Goal: Information Seeking & Learning: Check status

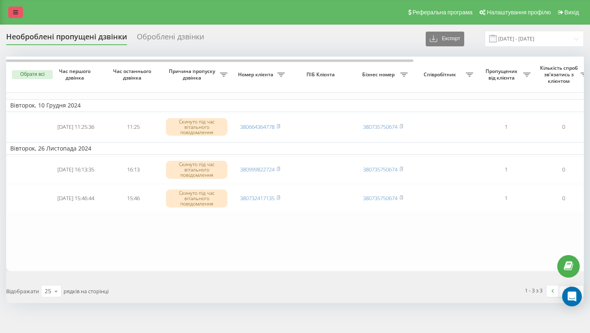
click at [18, 12] on link at bounding box center [15, 12] width 15 height 11
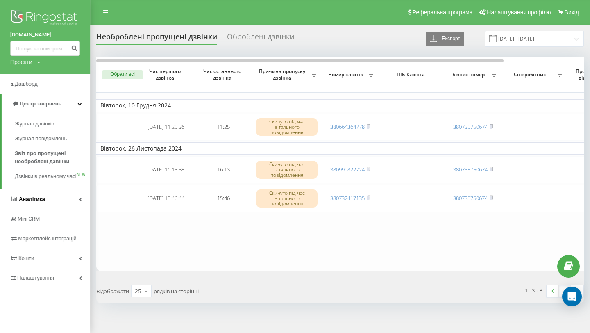
click at [39, 202] on span "Аналiтика" at bounding box center [32, 199] width 26 height 6
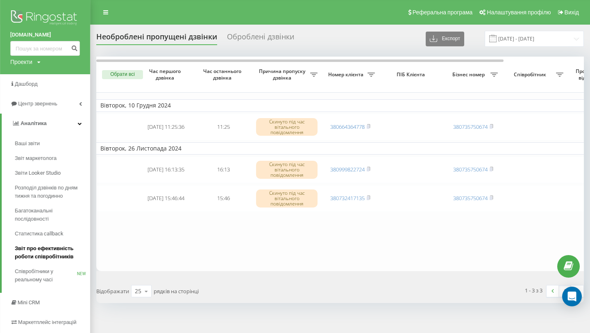
click at [38, 248] on span "Звіт про ефективність роботи співробітників" at bounding box center [50, 252] width 71 height 16
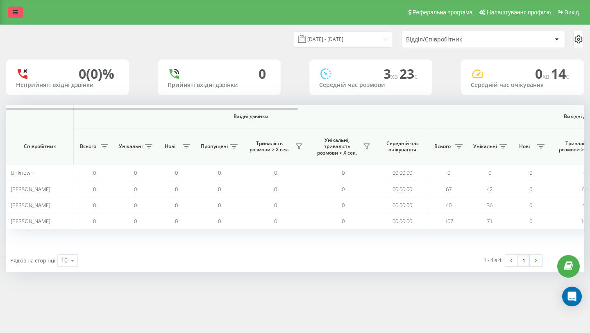
click at [14, 12] on icon at bounding box center [15, 12] width 5 height 6
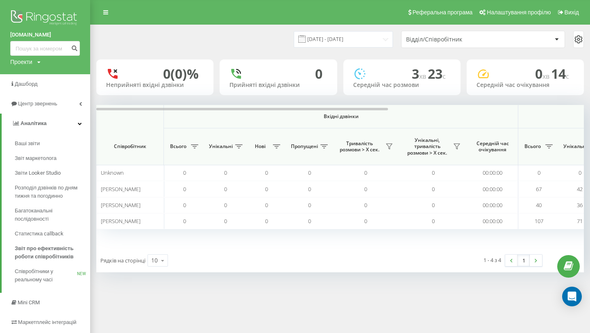
click at [36, 64] on div "Проекти kukurudza.com" at bounding box center [25, 62] width 30 height 8
click at [33, 83] on span "Дашборд" at bounding box center [27, 84] width 24 height 6
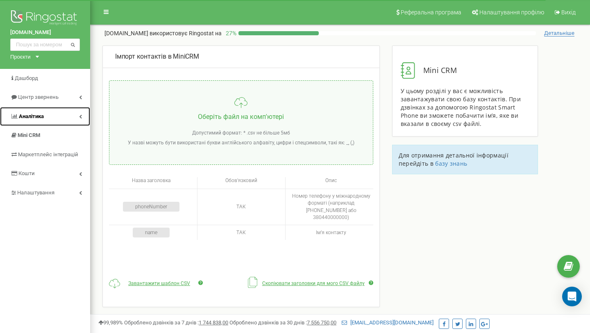
click at [34, 117] on span "Аналiтика" at bounding box center [31, 116] width 25 height 6
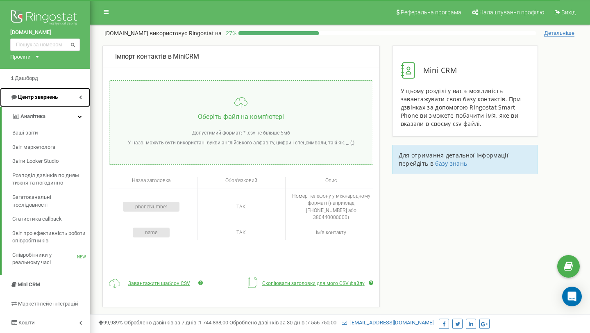
click at [36, 100] on span "Центр звернень" at bounding box center [38, 97] width 40 height 6
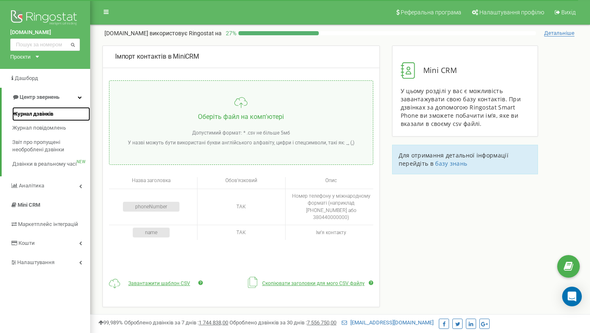
click at [36, 113] on span "Журнал дзвінків" at bounding box center [32, 114] width 41 height 8
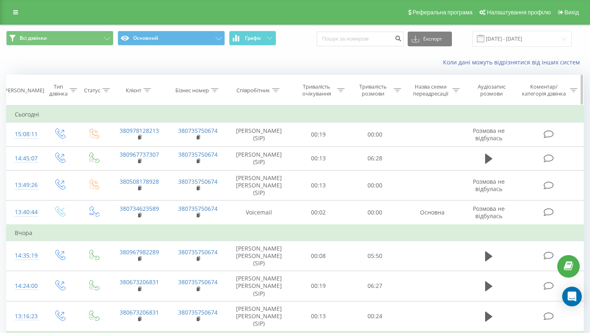
click at [279, 91] on icon at bounding box center [275, 90] width 7 height 4
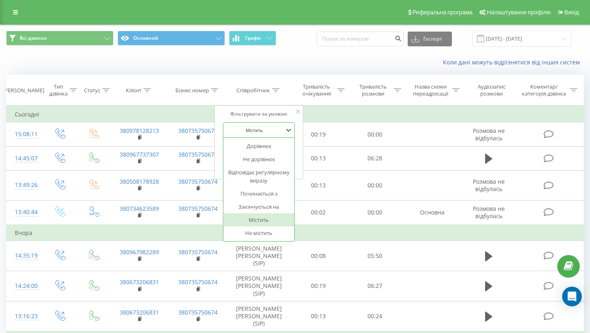
click at [271, 130] on div at bounding box center [254, 130] width 58 height 8
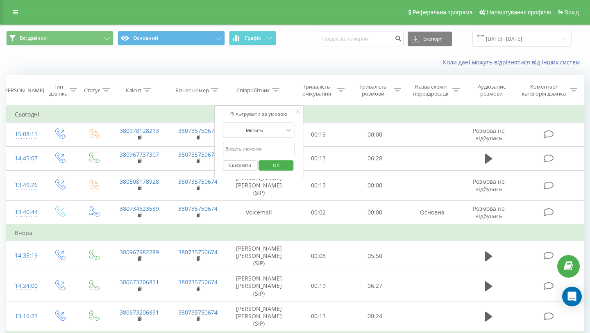
click at [289, 116] on div "Фільтрувати за умовою" at bounding box center [259, 114] width 72 height 8
click at [255, 149] on input "text" at bounding box center [259, 149] width 72 height 14
type input "кириченко"
click at [274, 160] on span "OK" at bounding box center [276, 165] width 23 height 13
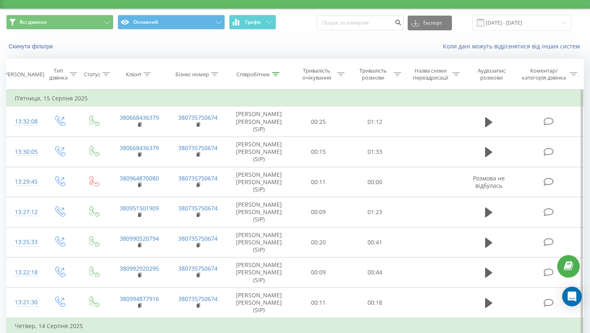
scroll to position [18, 0]
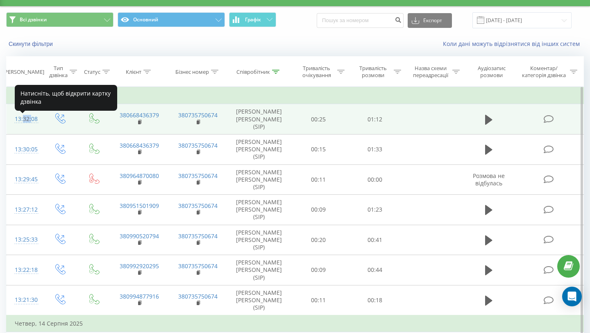
click at [20, 121] on div "13:32:08" at bounding box center [25, 119] width 20 height 16
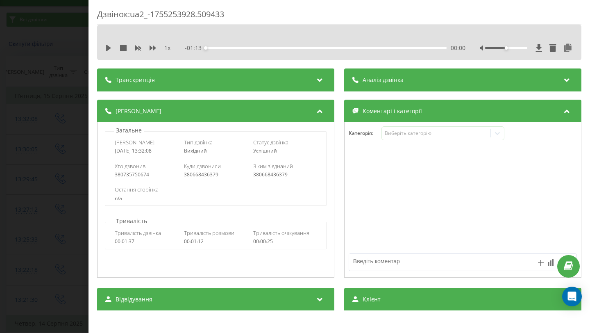
click at [263, 83] on div "Транскрипція" at bounding box center [215, 79] width 237 height 23
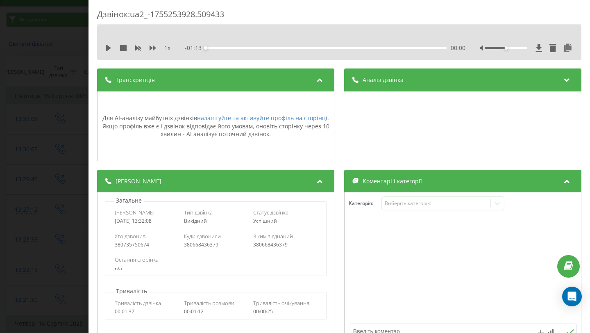
click at [263, 83] on div "Транскрипція" at bounding box center [215, 79] width 237 height 23
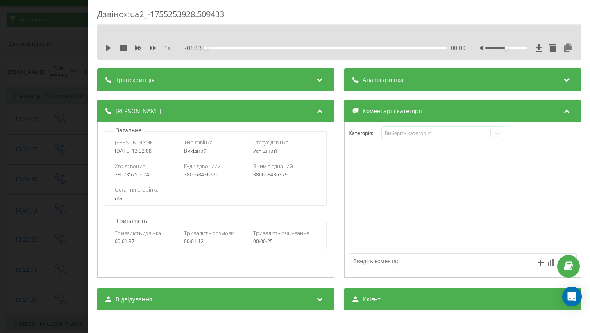
click at [359, 80] on div "Аналіз дзвінка" at bounding box center [378, 80] width 51 height 8
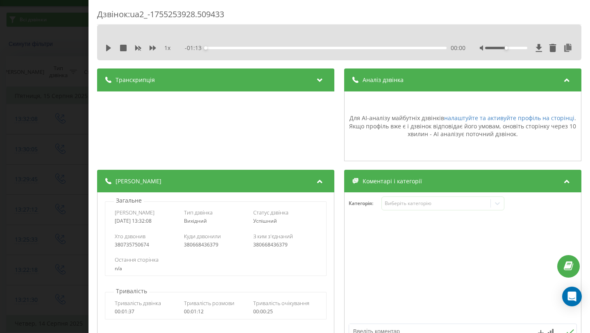
click at [359, 80] on div "Аналіз дзвінка" at bounding box center [378, 80] width 51 height 8
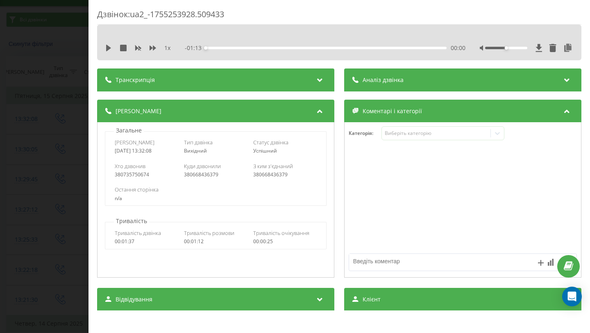
click at [62, 46] on div "Дзвінок : ua2_-1755253928.509433 1 x - 01:13 00:00 00:00 Транскрипція Для AI-ан…" at bounding box center [295, 166] width 590 height 333
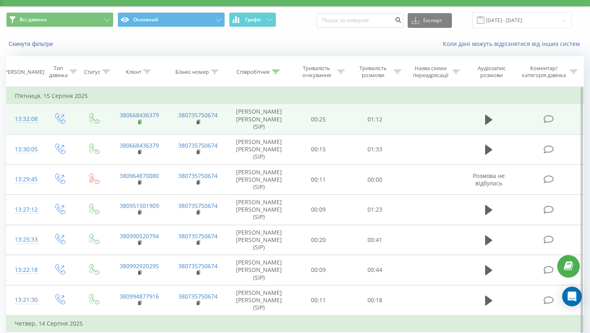
click at [139, 124] on rect at bounding box center [139, 123] width 2 height 4
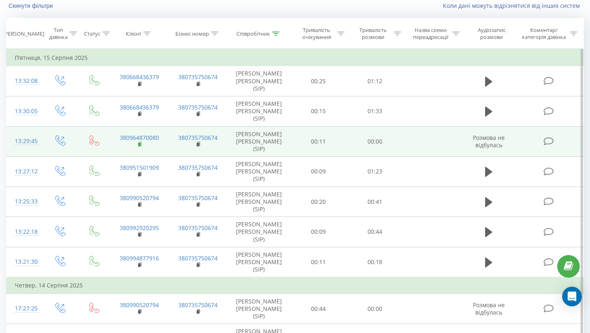
scroll to position [58, 0]
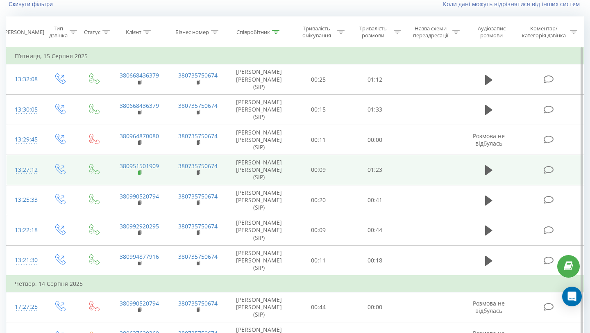
click at [141, 175] on icon at bounding box center [140, 173] width 5 height 6
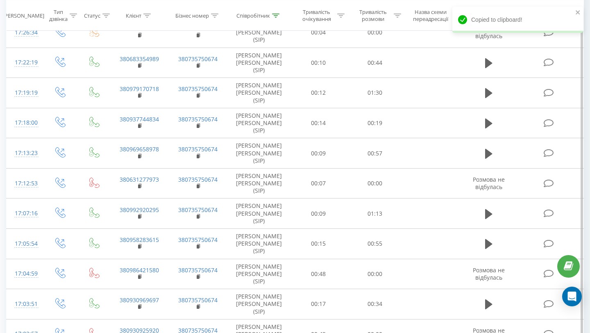
scroll to position [365, 0]
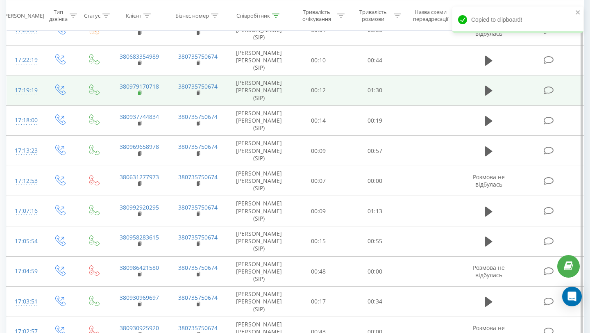
click at [141, 96] on icon at bounding box center [140, 93] width 5 height 6
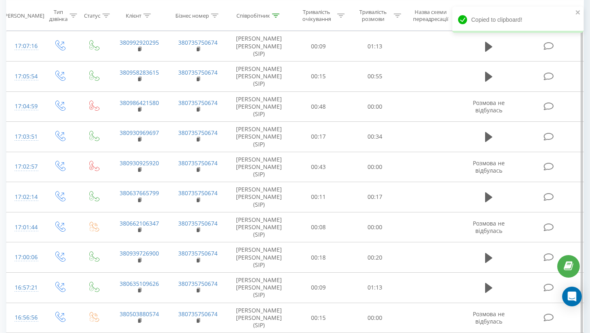
scroll to position [533, 0]
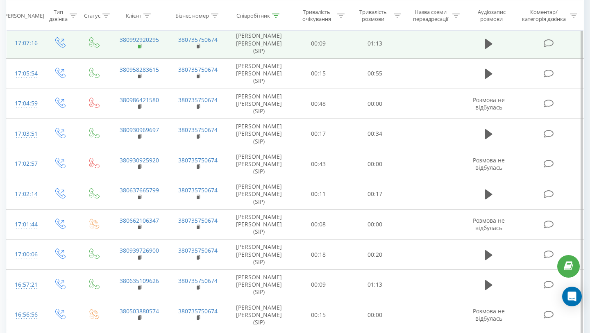
click at [139, 51] on span at bounding box center [140, 47] width 5 height 8
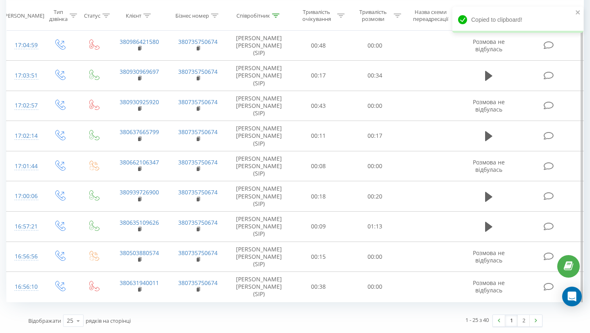
scroll to position [778, 0]
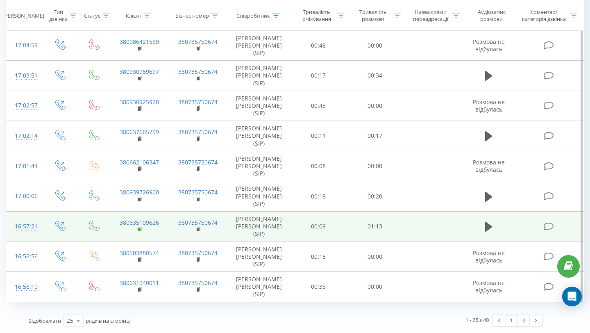
click at [139, 228] on rect at bounding box center [139, 230] width 2 height 4
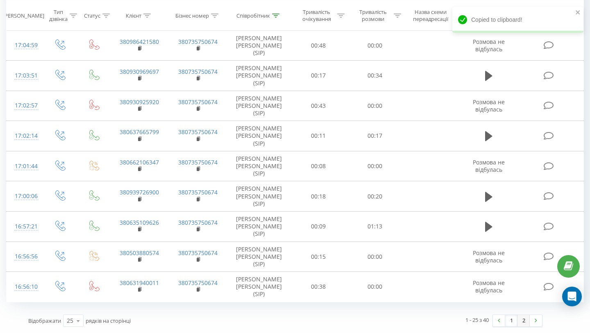
click at [522, 320] on link "2" at bounding box center [524, 320] width 12 height 11
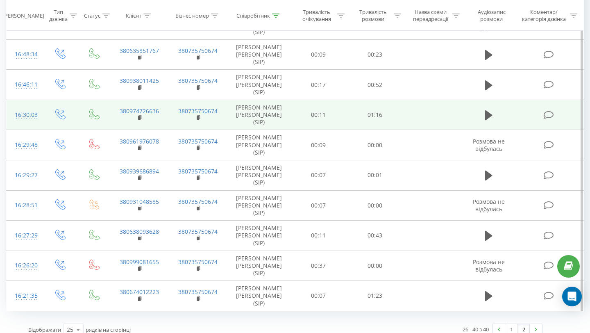
scroll to position [265, 0]
click at [139, 119] on rect at bounding box center [139, 117] width 2 height 4
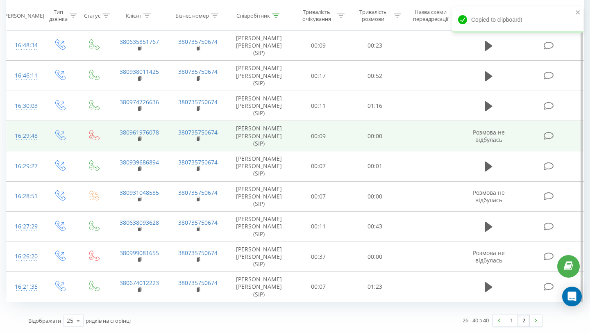
scroll to position [385, 0]
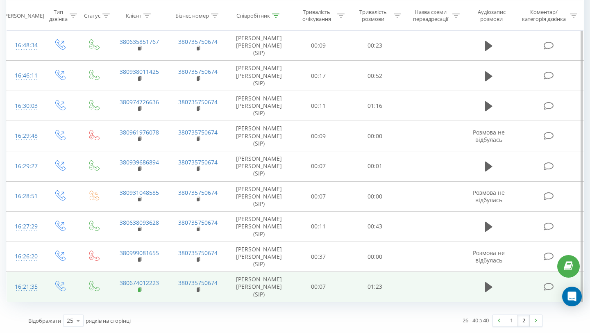
click at [139, 288] on rect at bounding box center [139, 290] width 2 height 4
